Goal: Find specific page/section: Find specific page/section

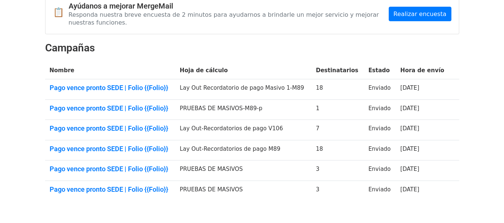
scroll to position [43, 0]
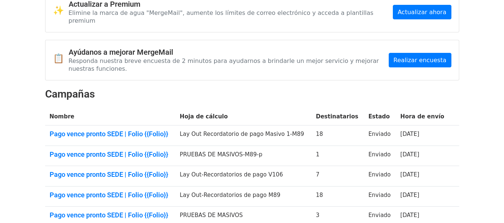
click at [445, 126] on td "[DATE]" at bounding box center [423, 136] width 54 height 21
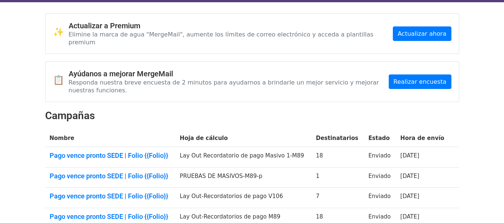
scroll to position [0, 0]
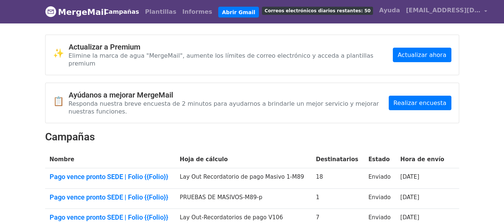
click at [128, 12] on font "Campañas" at bounding box center [121, 11] width 35 height 7
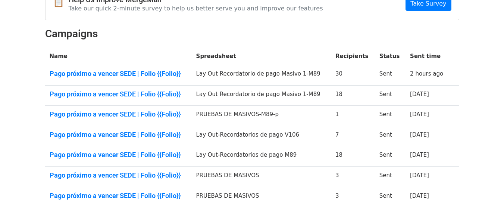
scroll to position [75, 0]
